Goal: Transaction & Acquisition: Purchase product/service

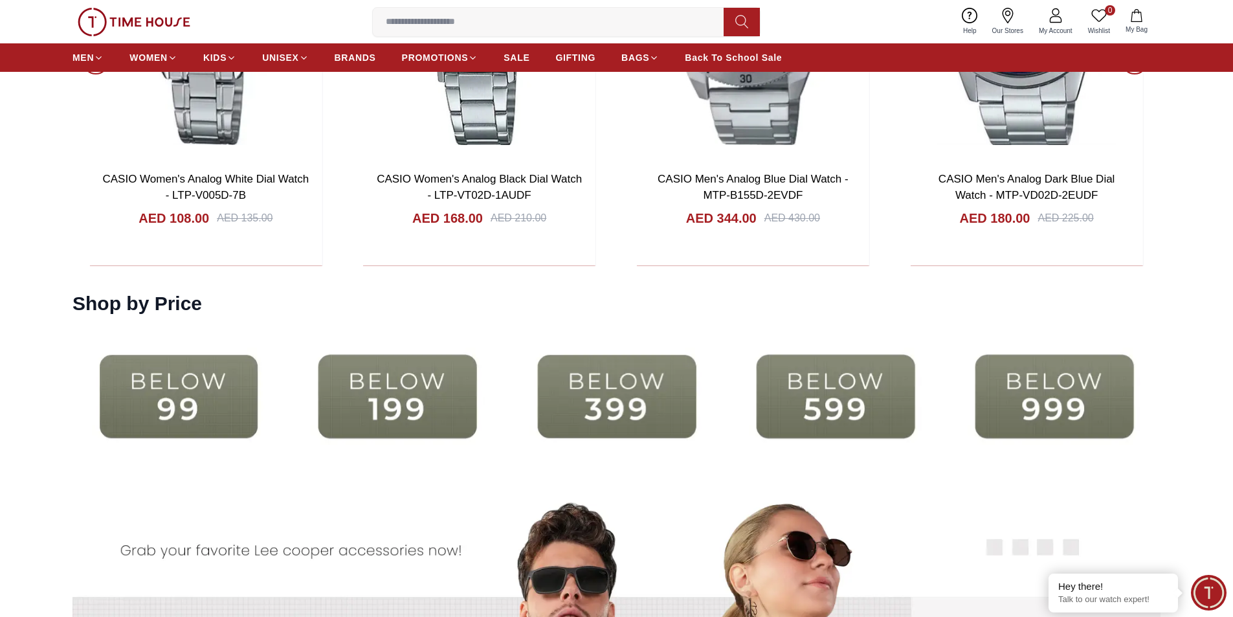
scroll to position [2523, 0]
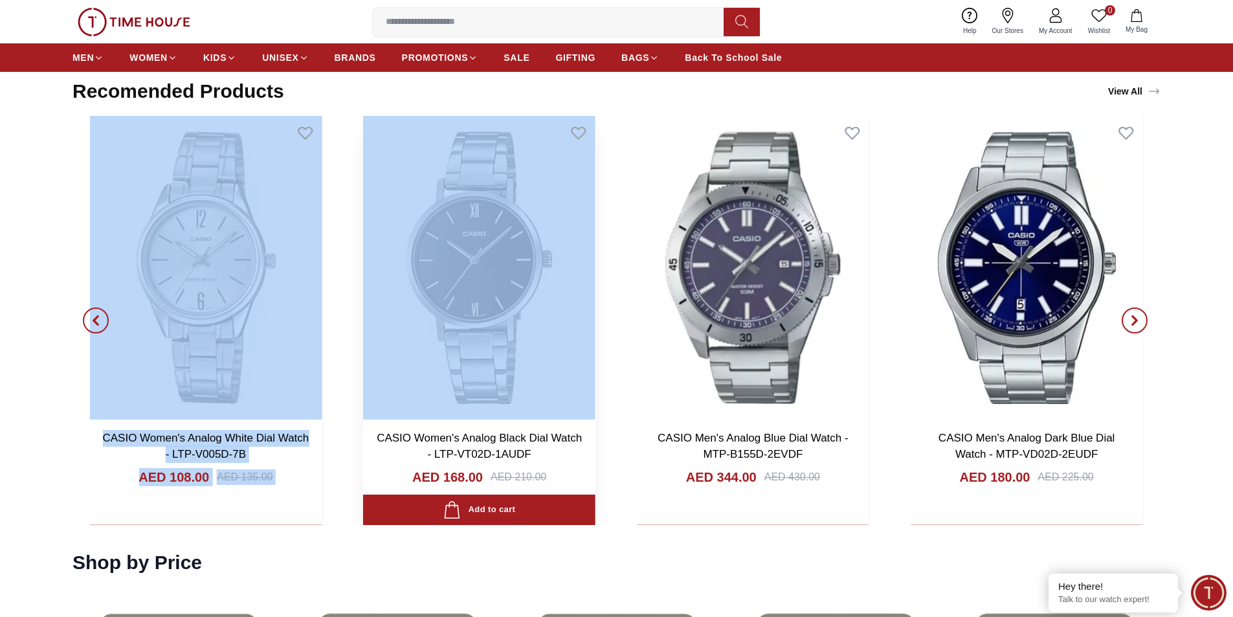
drag, startPoint x: 840, startPoint y: 342, endPoint x: 419, endPoint y: 335, distance: 420.7
click at [426, 335] on div "CASIO Men's Digital Grey Dial Watch - W-218H-1AVDF AED 104.00 AED 130.00 Add to…" at bounding box center [616, 320] width 1088 height 409
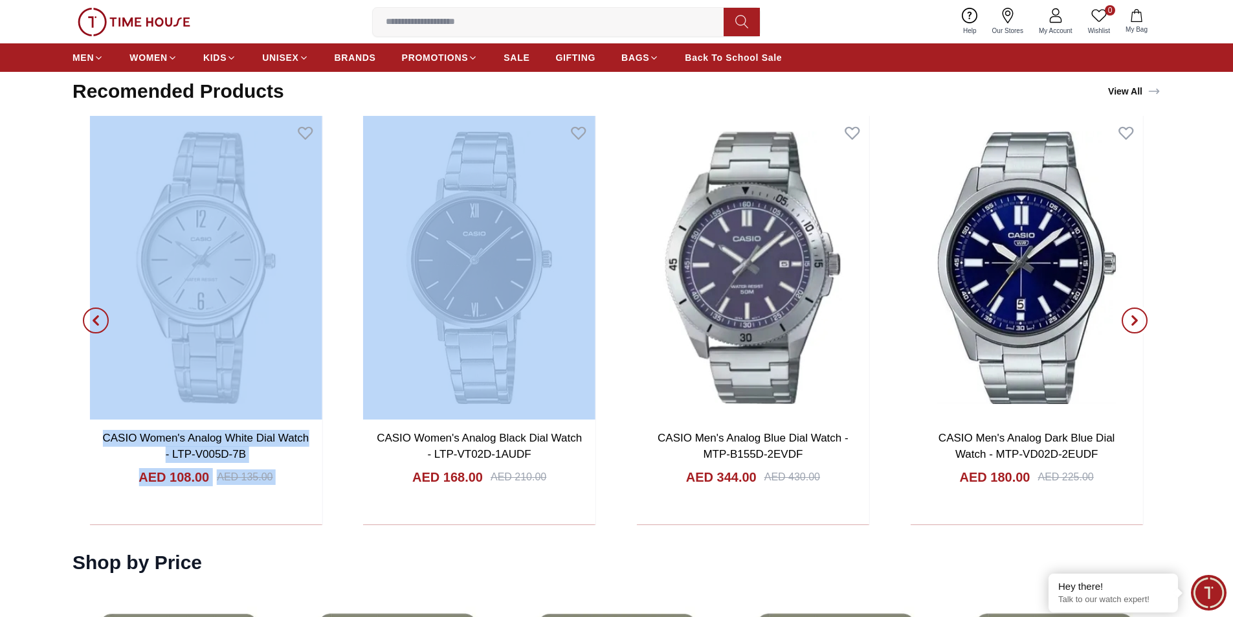
click at [1138, 313] on span "button" at bounding box center [1134, 320] width 26 height 26
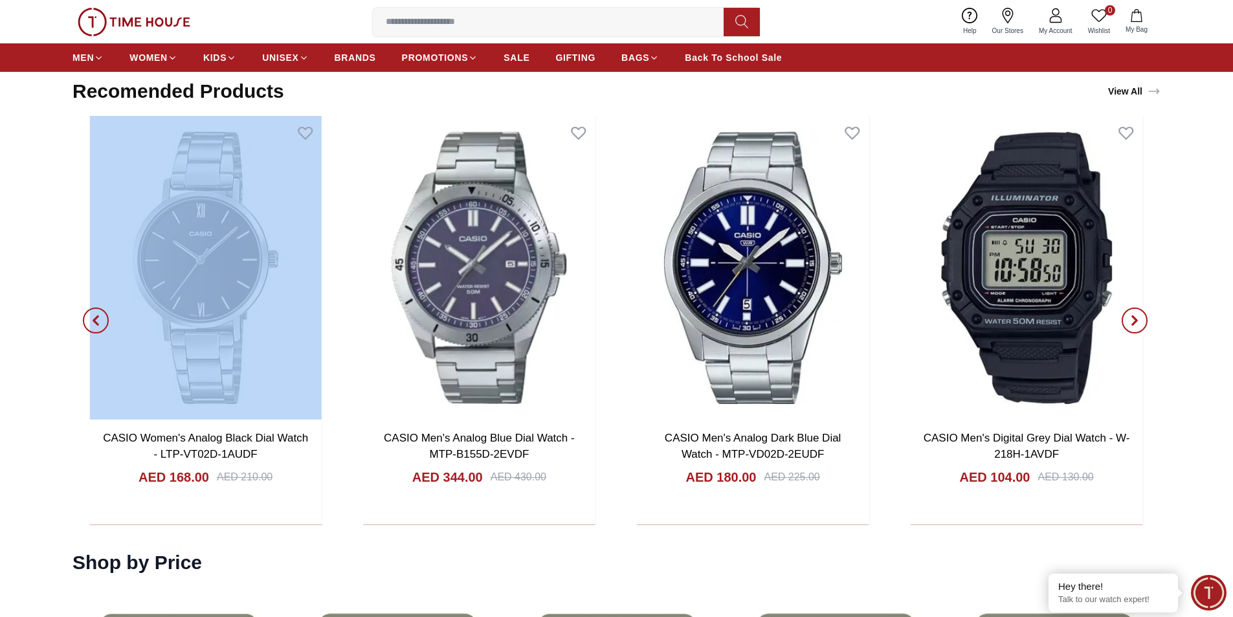
click at [1138, 313] on span "button" at bounding box center [1134, 320] width 26 height 26
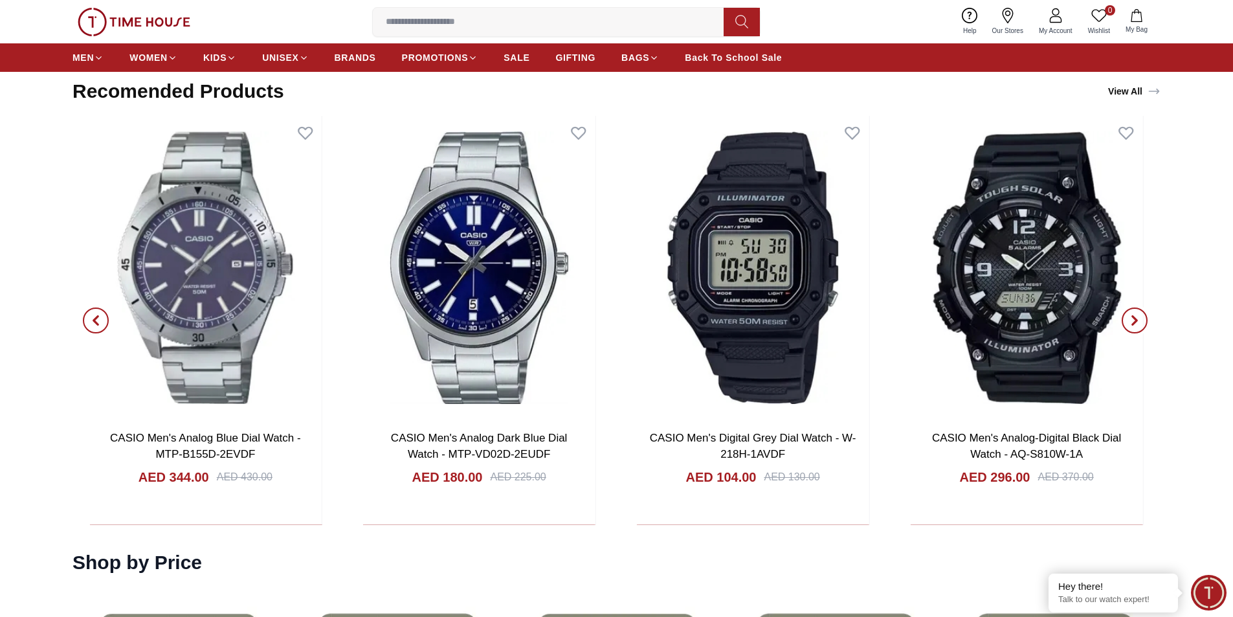
click at [1138, 313] on span "button" at bounding box center [1134, 320] width 26 height 26
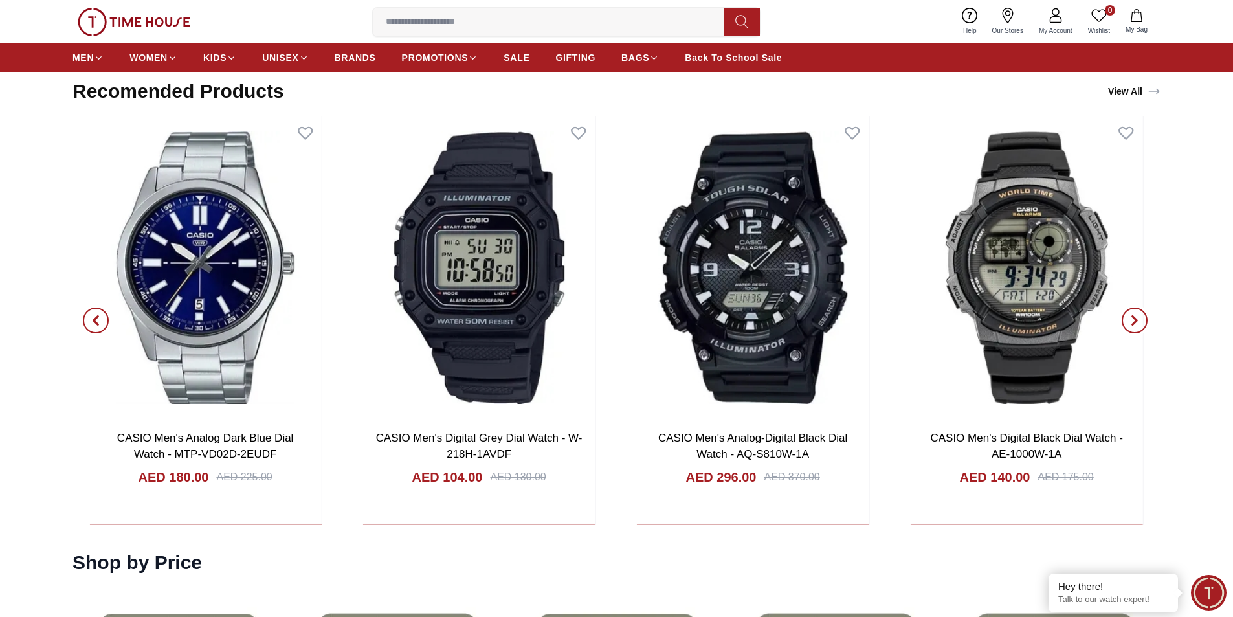
click at [1138, 313] on span "button" at bounding box center [1134, 320] width 26 height 26
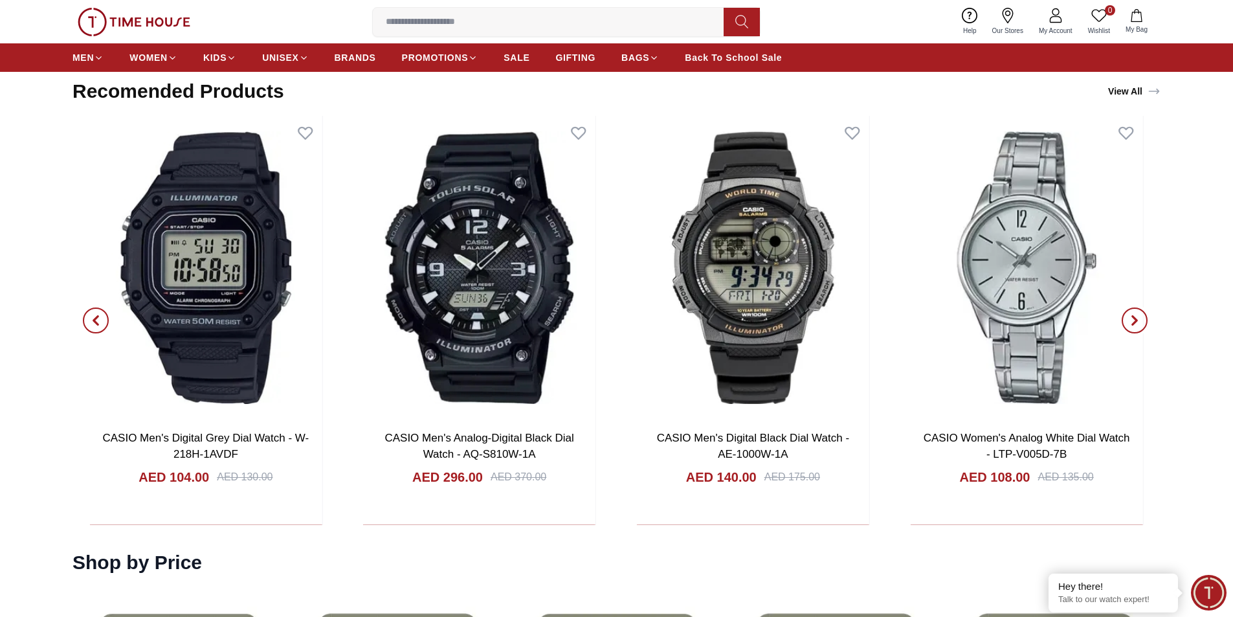
click at [1138, 313] on span "button" at bounding box center [1134, 320] width 26 height 26
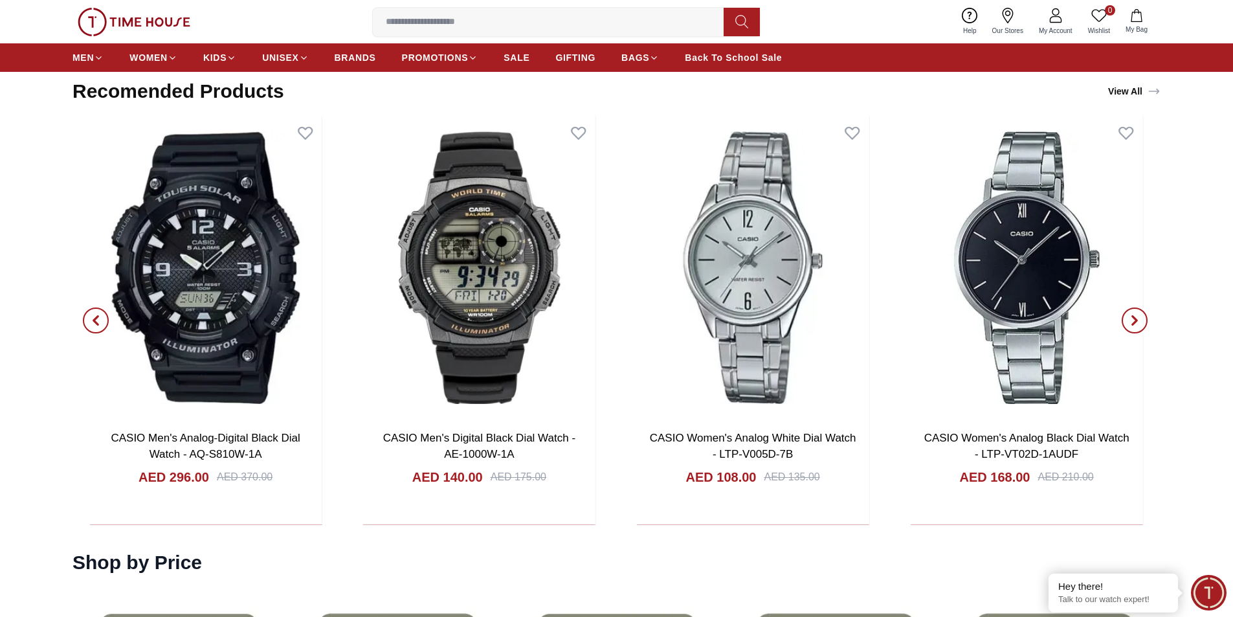
click at [1138, 313] on span "button" at bounding box center [1134, 320] width 26 height 26
